Goal: Transaction & Acquisition: Purchase product/service

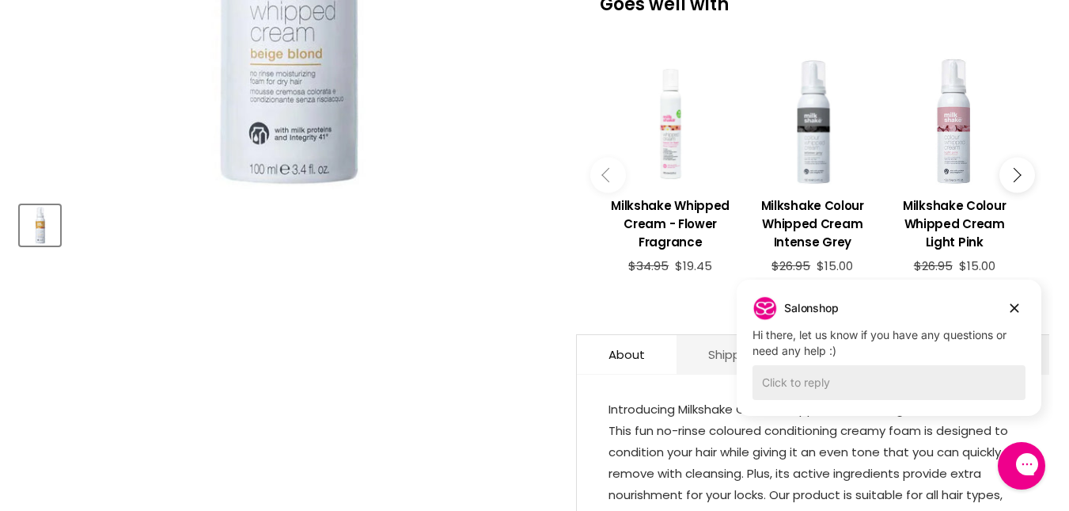
scroll to position [533, 0]
click at [1022, 167] on button "Main content" at bounding box center [1018, 175] width 36 height 36
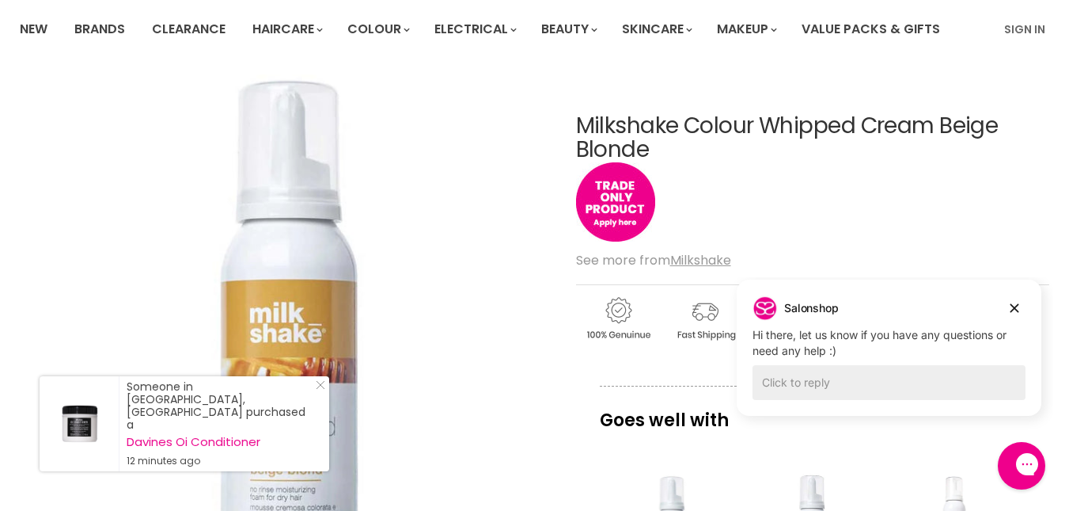
scroll to position [116, 0]
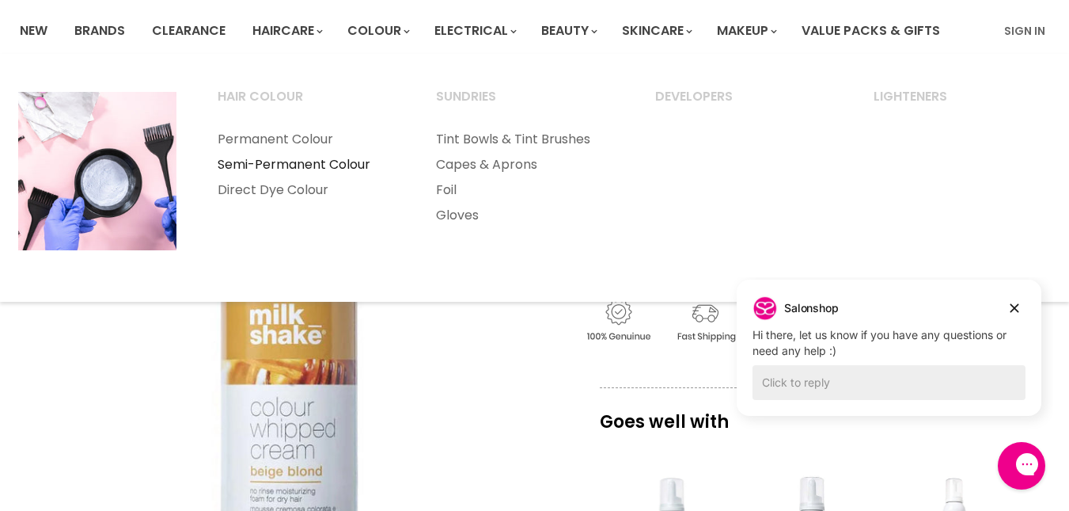
click at [333, 169] on link "Semi-Permanent Colour" at bounding box center [305, 164] width 215 height 25
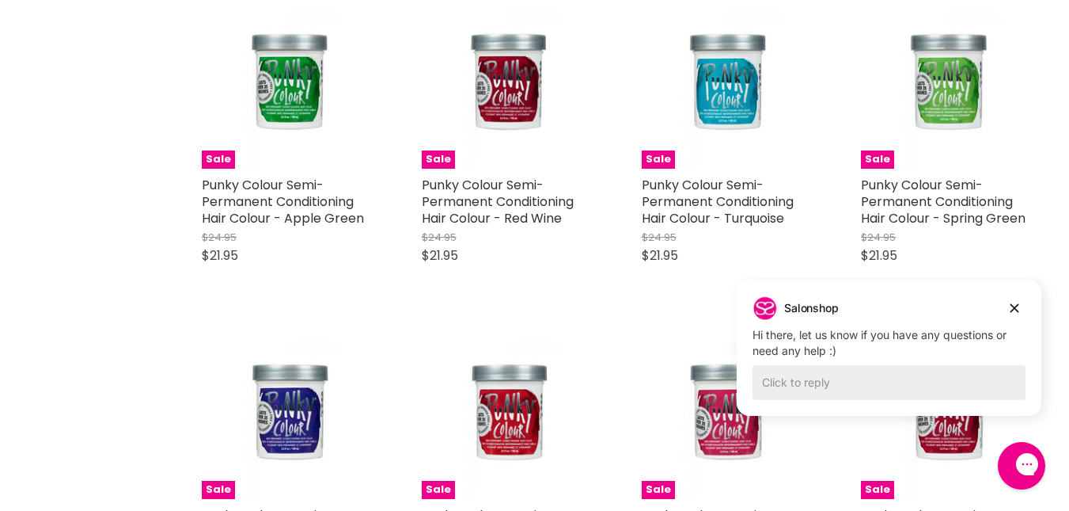
scroll to position [2584, 0]
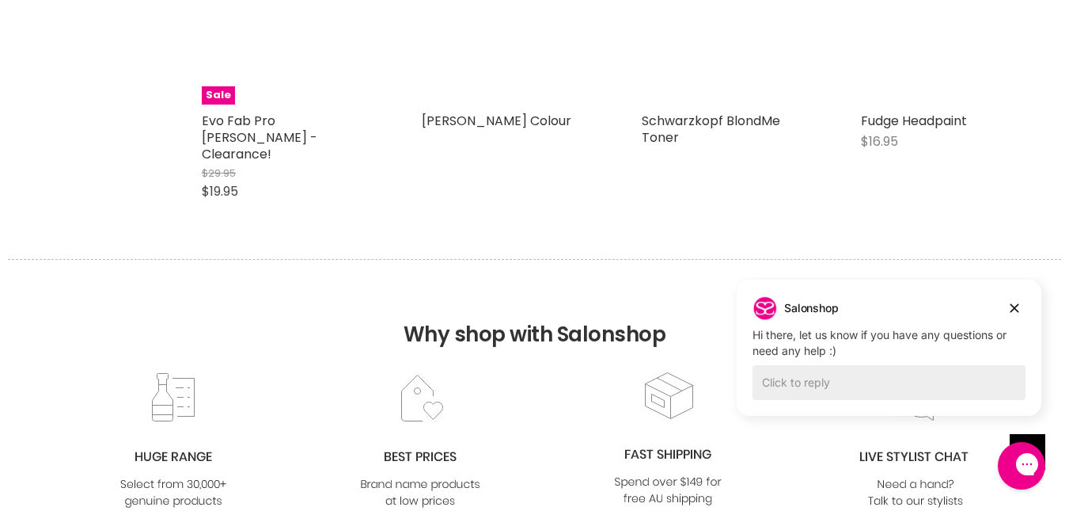
scroll to position [6944, 0]
